Goal: Task Accomplishment & Management: Use online tool/utility

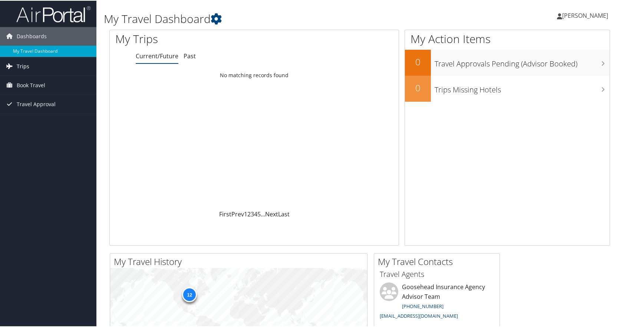
click at [22, 67] on span "Trips" at bounding box center [23, 65] width 13 height 19
click at [155, 127] on div "Loading... No matching records found" at bounding box center [254, 138] width 289 height 141
click at [190, 127] on div "Loading... No matching records found" at bounding box center [254, 138] width 289 height 141
click at [239, 109] on div "Loading... No matching records found" at bounding box center [254, 138] width 289 height 141
click at [55, 79] on link "Current/Future Trips" at bounding box center [48, 80] width 96 height 11
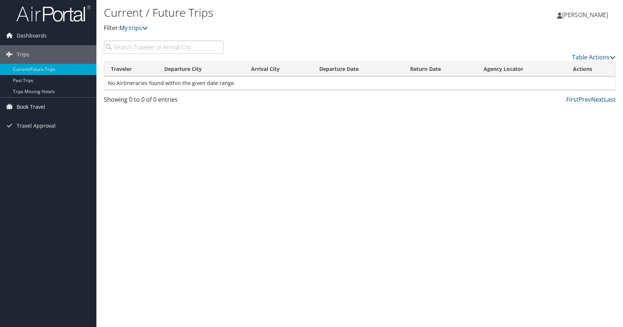
click at [39, 109] on span "Book Travel" at bounding box center [31, 107] width 29 height 19
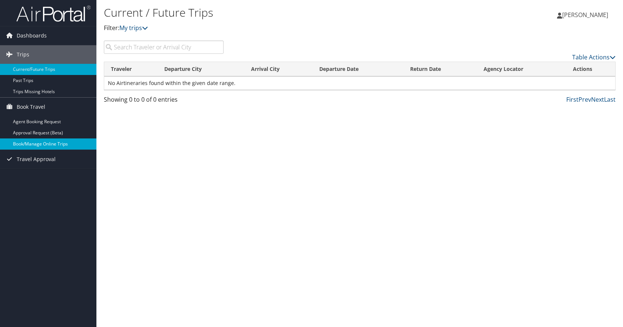
click at [67, 148] on link "Book/Manage Online Trips" at bounding box center [48, 143] width 96 height 11
